Goal: Task Accomplishment & Management: Use online tool/utility

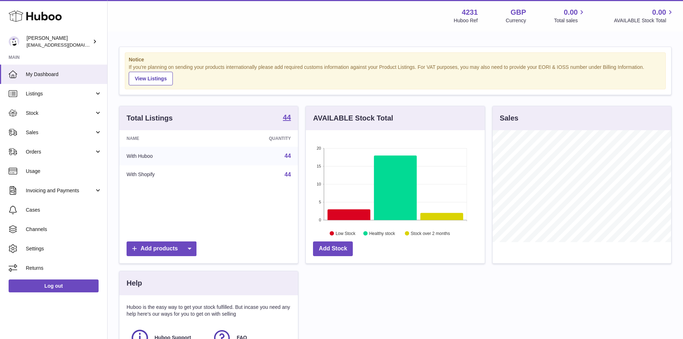
scroll to position [112, 179]
click at [66, 109] on link "Stock" at bounding box center [53, 112] width 107 height 19
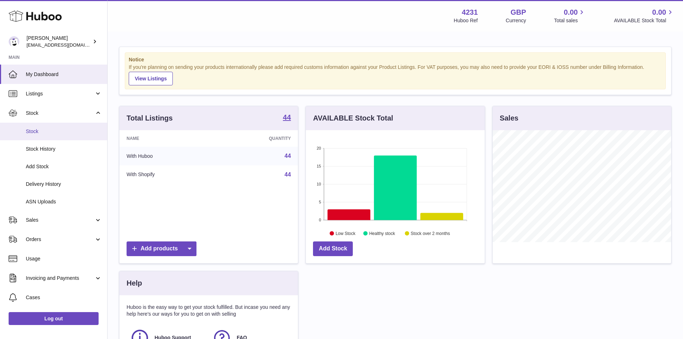
click at [55, 130] on span "Stock" at bounding box center [64, 131] width 76 height 7
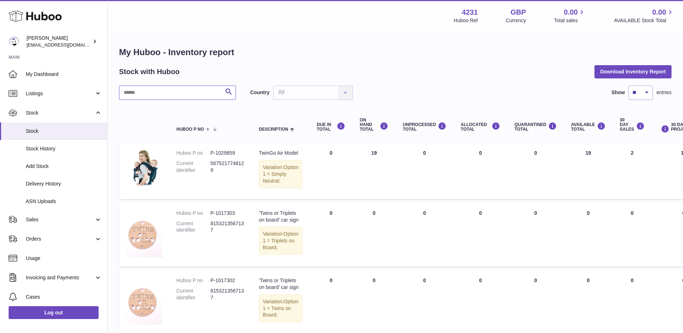
click at [167, 88] on input "text" at bounding box center [177, 93] width 117 height 14
type input "*******"
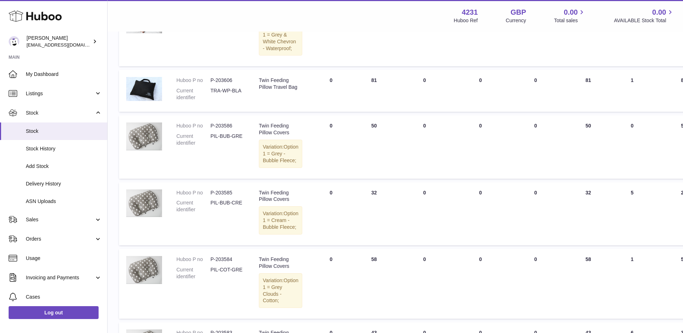
scroll to position [287, 0]
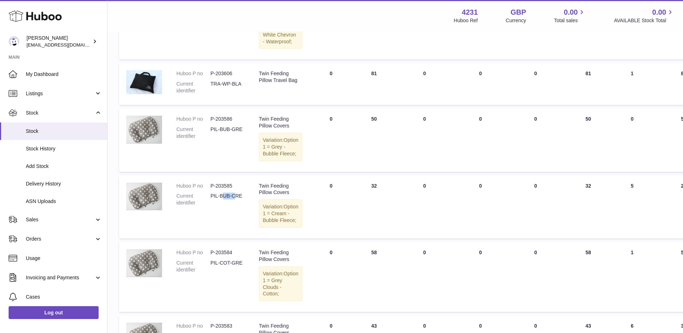
drag, startPoint x: 236, startPoint y: 246, endPoint x: 223, endPoint y: 249, distance: 13.6
click at [223, 210] on dl "Huboo P no P-203585 Current identifier PIL-BUB-CRE" at bounding box center [210, 197] width 68 height 28
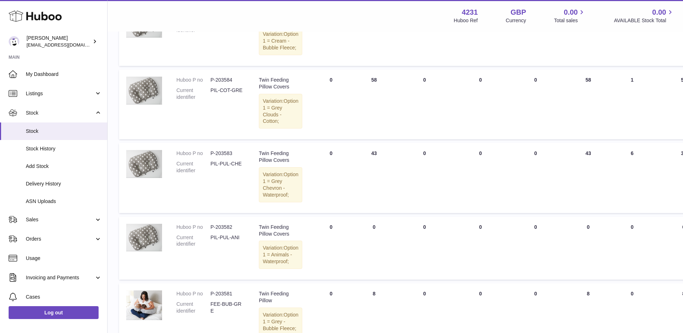
scroll to position [466, 0]
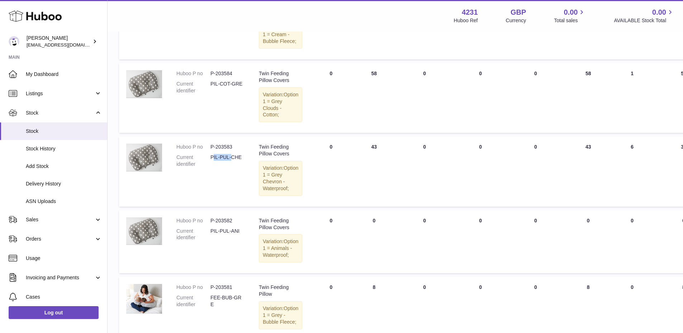
drag, startPoint x: 232, startPoint y: 233, endPoint x: 213, endPoint y: 230, distance: 19.8
click at [213, 168] on dd "PIL-PUL-CHE" at bounding box center [227, 161] width 34 height 14
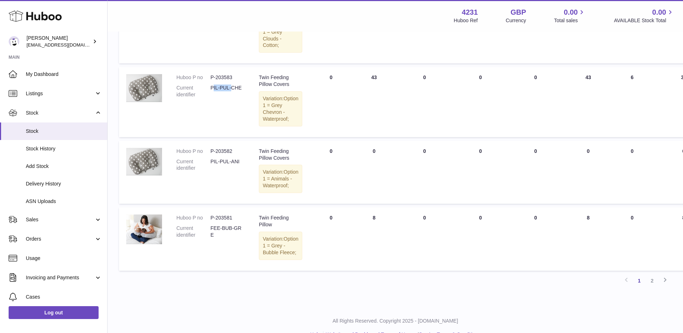
scroll to position [538, 0]
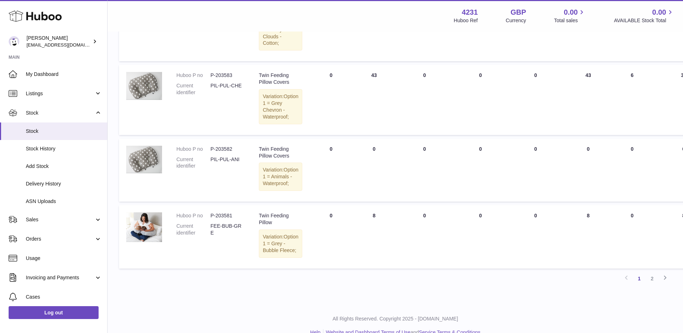
click at [227, 79] on dd "P-203583" at bounding box center [227, 75] width 34 height 7
copy dd "203583"
